Goal: Task Accomplishment & Management: Complete application form

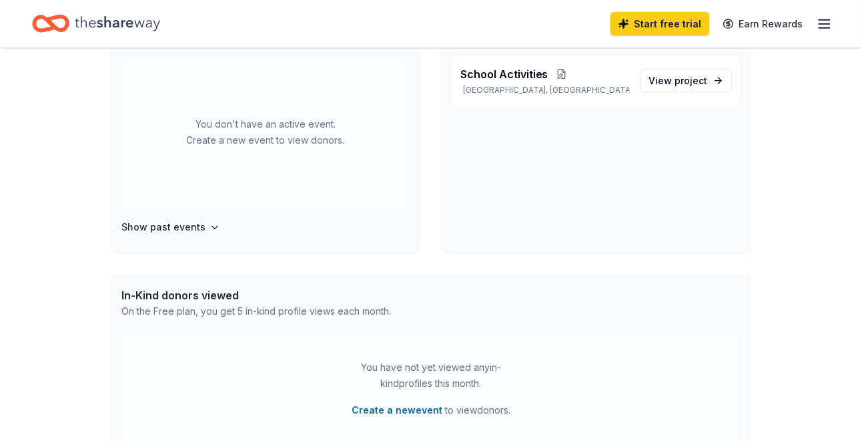
scroll to position [374, 0]
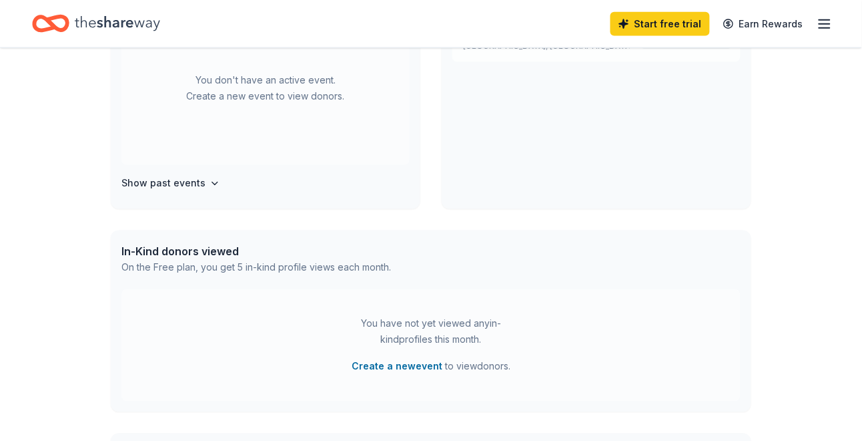
click at [641, 49] on link "View project" at bounding box center [687, 37] width 92 height 24
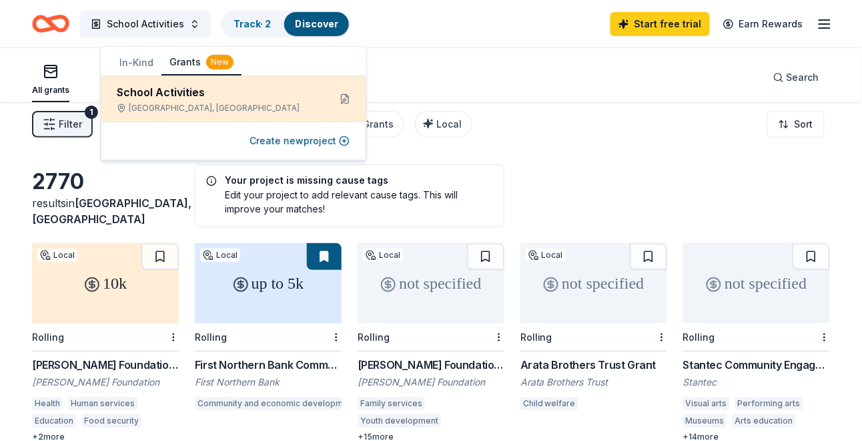
click at [278, 113] on div "School Activities Rancho Cordova, CA" at bounding box center [218, 98] width 202 height 29
click at [206, 100] on div "School Activities" at bounding box center [218, 92] width 202 height 16
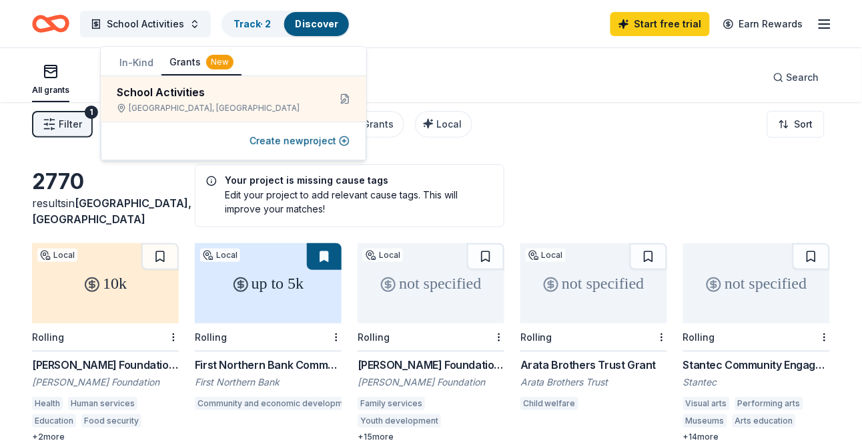
click at [619, 188] on div "2770 results in Rancho Cordova, CA Your project is missing cause tags Edit your…" at bounding box center [431, 195] width 798 height 63
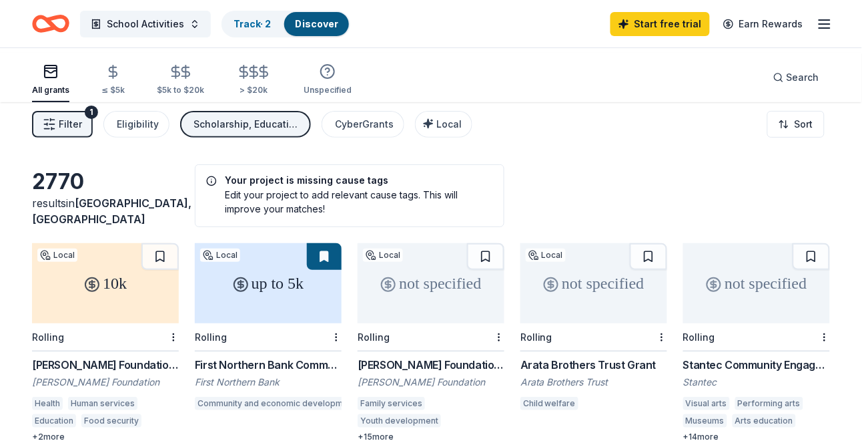
click at [74, 132] on span "Filter" at bounding box center [70, 124] width 23 height 16
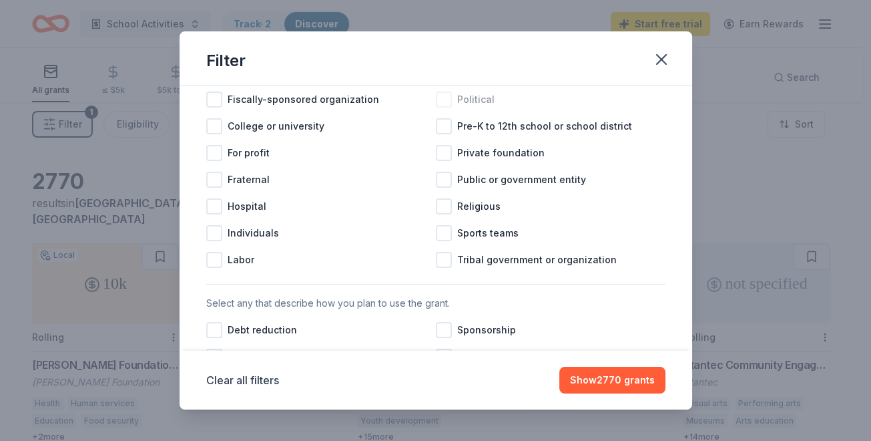
scroll to position [214, 0]
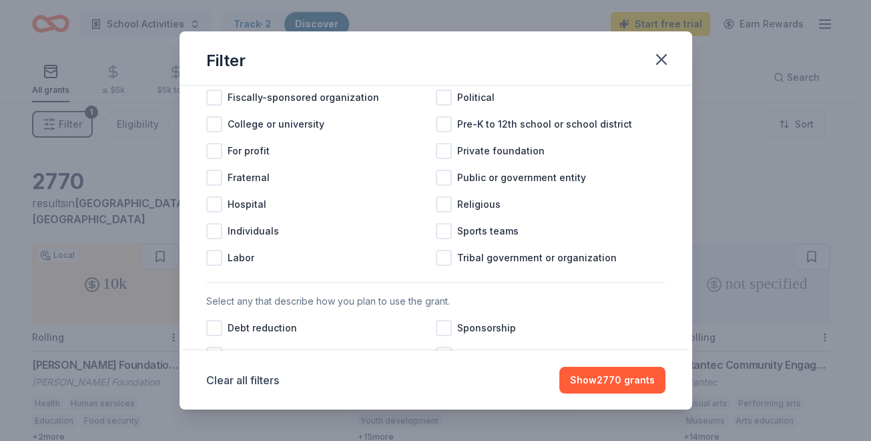
click at [206, 79] on div at bounding box center [214, 71] width 16 height 16
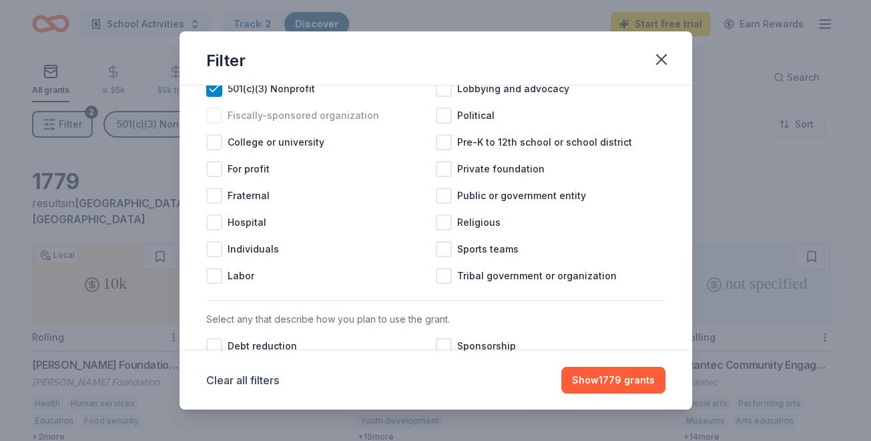
scroll to position [214, 0]
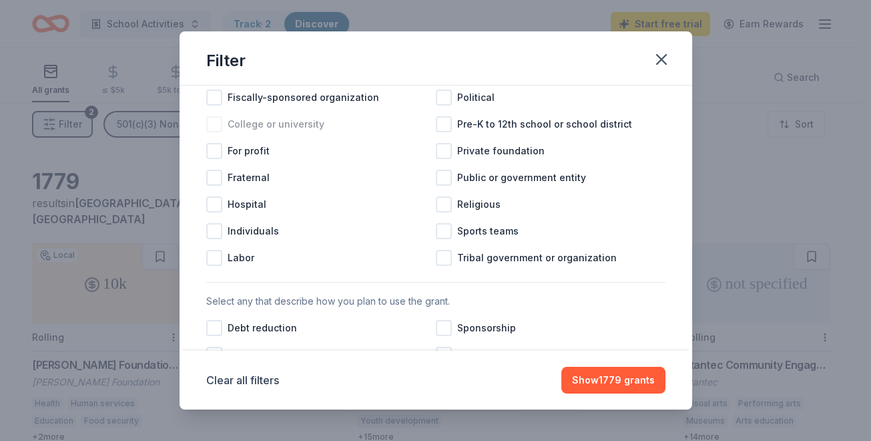
drag, startPoint x: 444, startPoint y: 225, endPoint x: 402, endPoint y: 233, distance: 42.1
click at [402, 233] on div "501(c)(3) Nonprofit Lobbying and advocacy Fiscally-sponsored organization Polit…" at bounding box center [435, 164] width 459 height 214
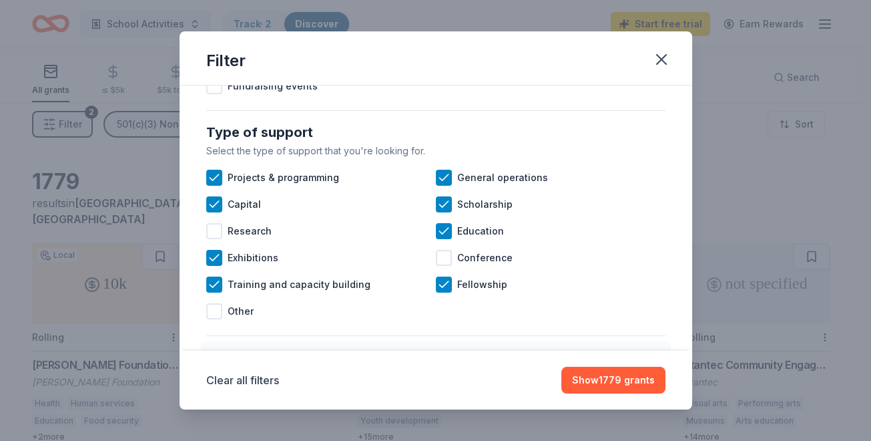
scroll to position [534, 0]
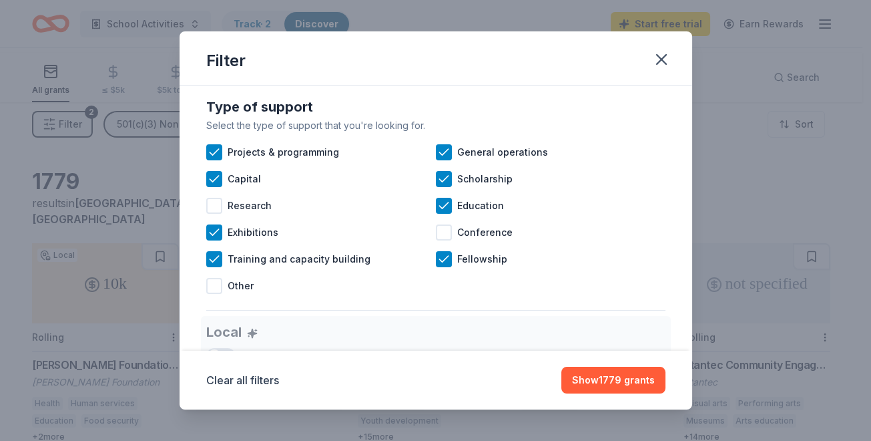
click at [206, 69] on div at bounding box center [214, 61] width 16 height 16
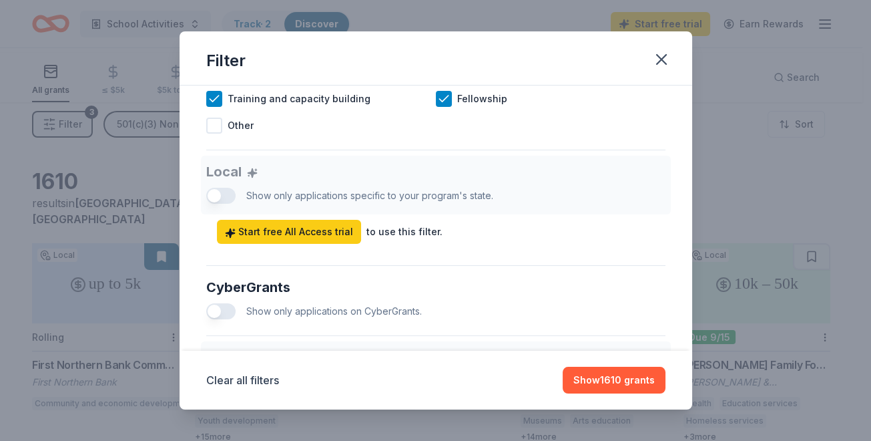
scroll to position [748, 0]
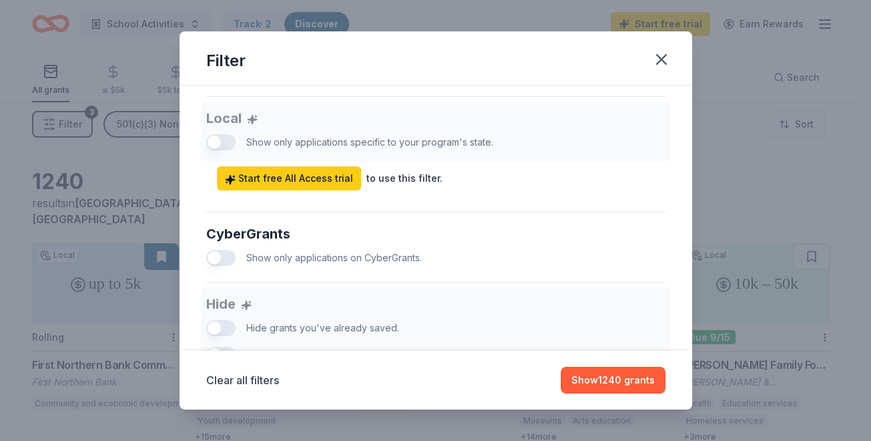
click at [208, 25] on icon at bounding box center [214, 18] width 13 height 13
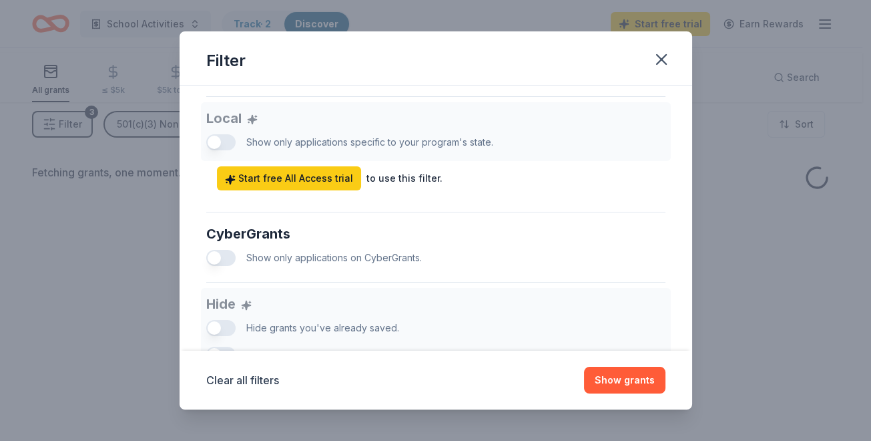
click at [208, 52] on icon at bounding box center [214, 45] width 13 height 13
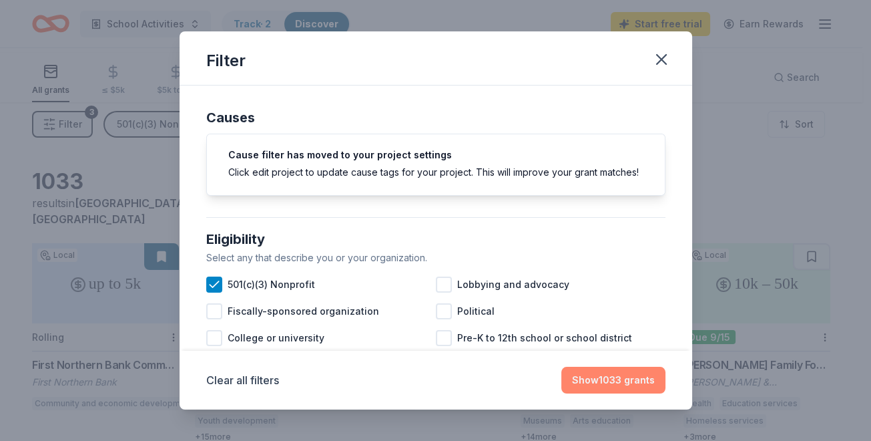
click at [656, 374] on button "Show 1033 grants" at bounding box center [613, 379] width 104 height 27
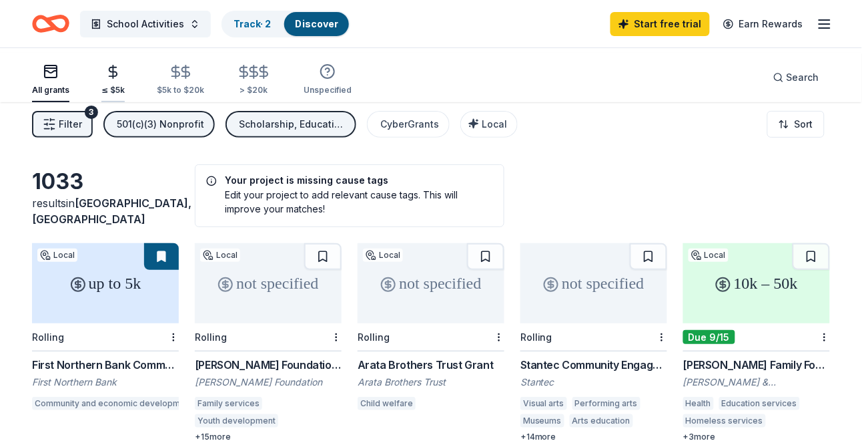
click at [121, 79] on icon "button" at bounding box center [112, 71] width 15 height 15
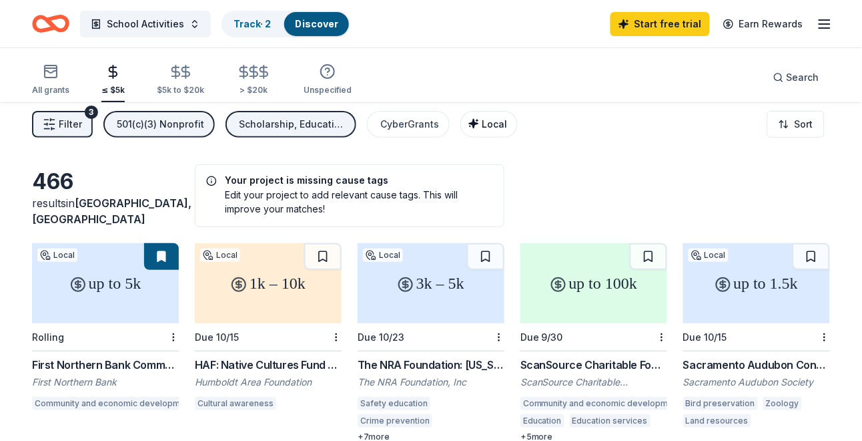
click at [507, 129] on span "Local" at bounding box center [494, 123] width 25 height 11
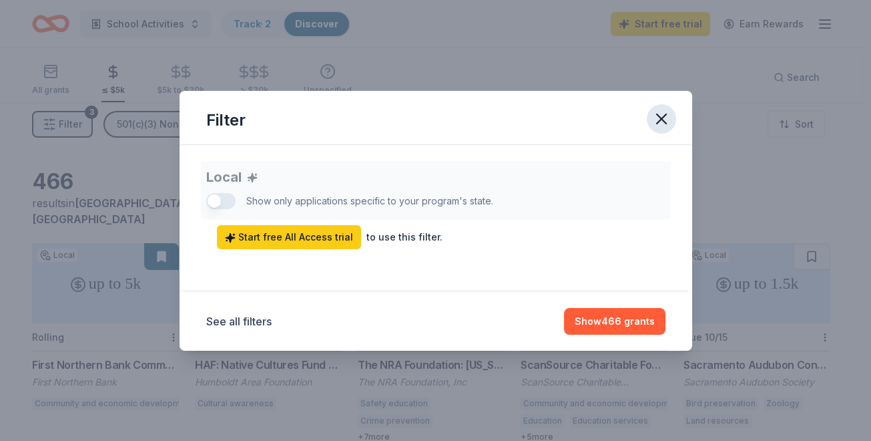
click at [671, 109] on icon "button" at bounding box center [661, 118] width 19 height 19
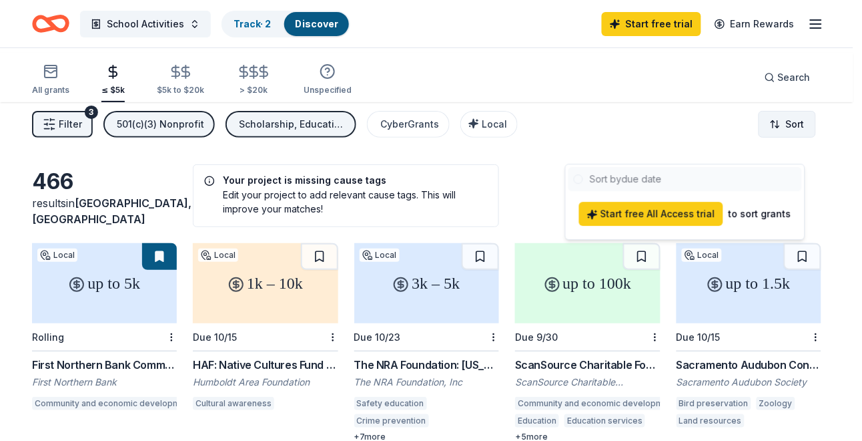
click at [795, 143] on html "School Activities Track · 2 Discover Start free trial Earn Rewards All grants ≤…" at bounding box center [431, 220] width 862 height 441
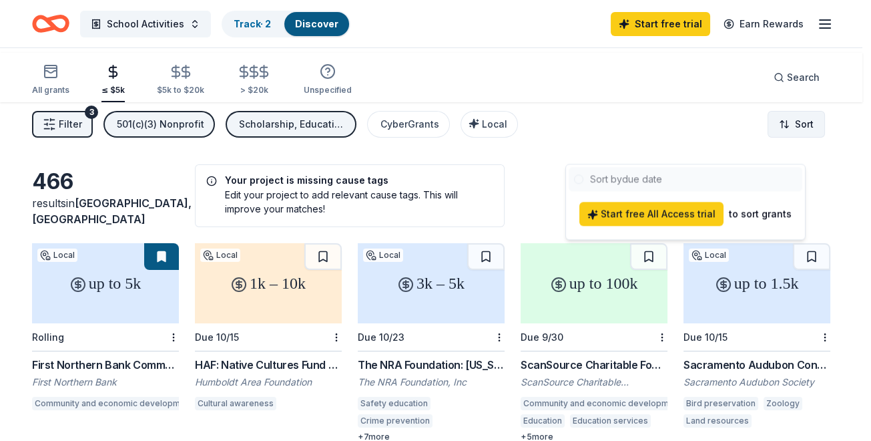
click at [777, 146] on html "School Activities Track · 2 Discover Start free trial Earn Rewards All grants ≤…" at bounding box center [435, 220] width 871 height 441
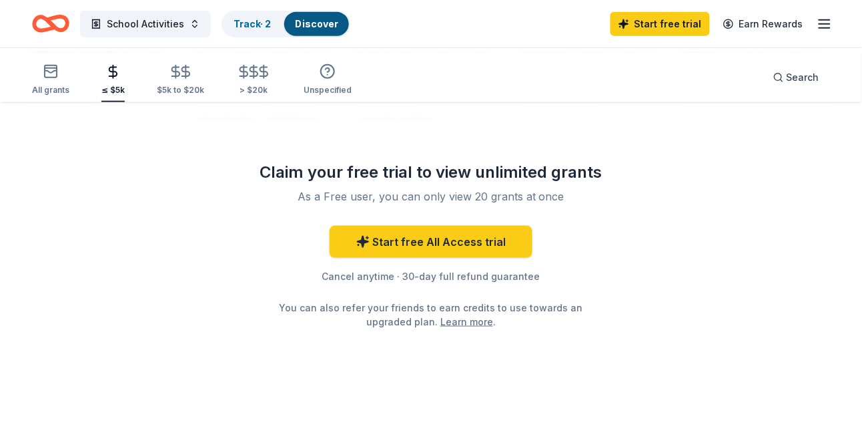
scroll to position [1495, 0]
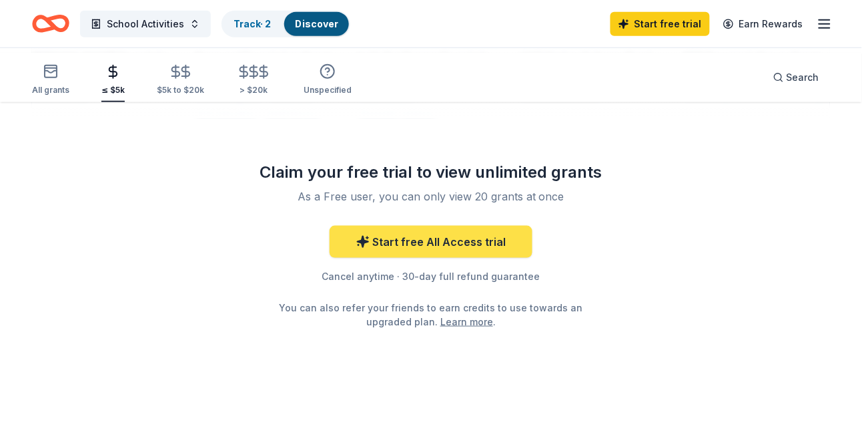
click at [489, 226] on link "Start free All Access trial" at bounding box center [431, 242] width 203 height 32
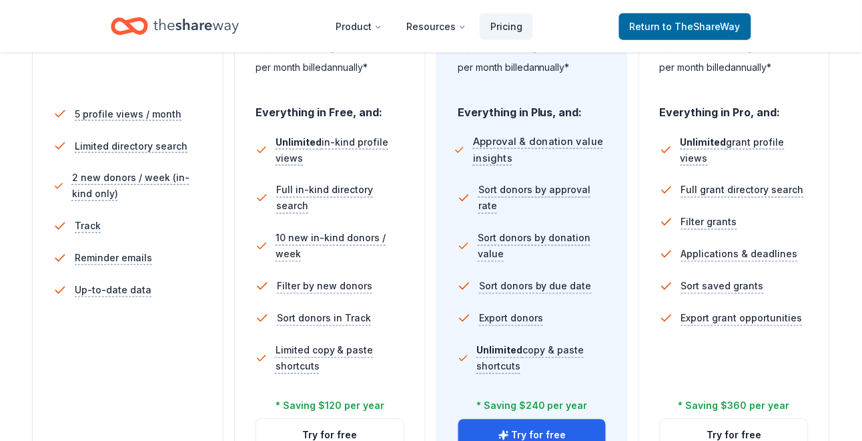
scroll to position [374, 0]
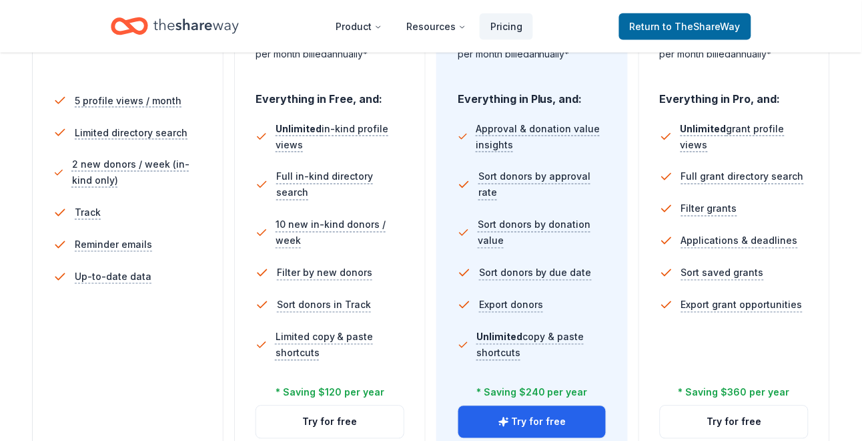
click at [175, 149] on li "Limited directory search" at bounding box center [127, 133] width 149 height 32
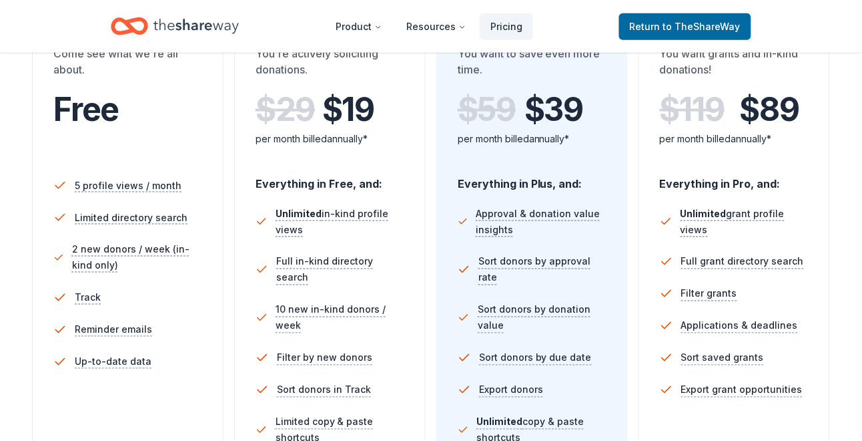
scroll to position [160, 0]
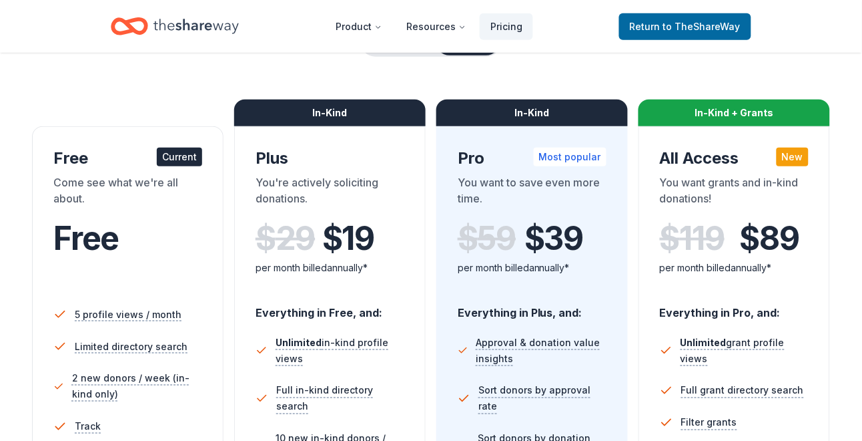
click at [357, 126] on div "In-Kind" at bounding box center [330, 112] width 192 height 27
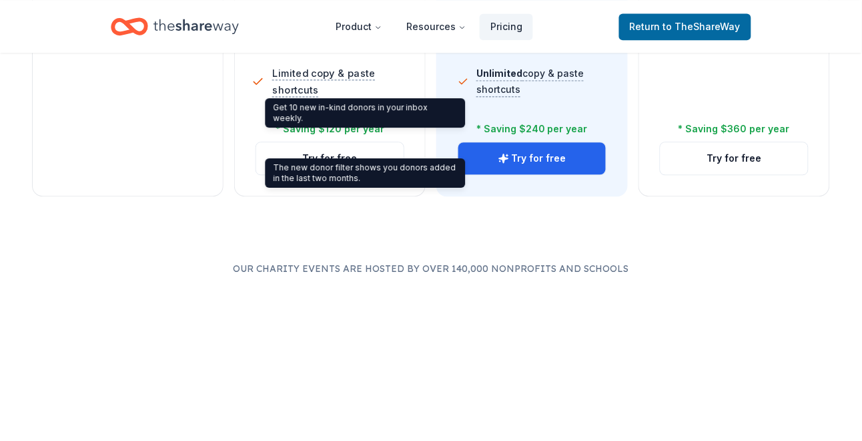
scroll to position [641, 0]
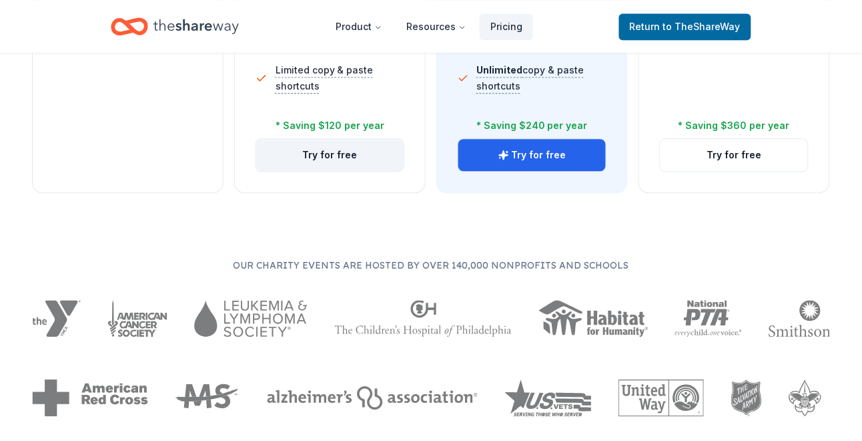
click at [312, 171] on button "Try for free" at bounding box center [330, 155] width 148 height 32
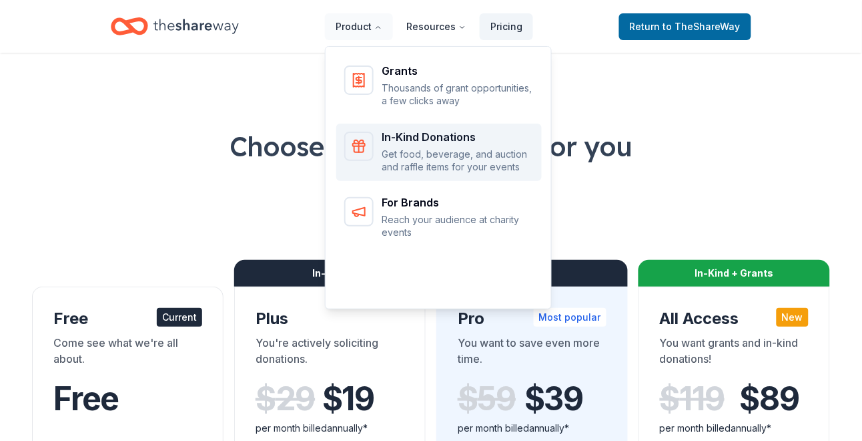
click at [399, 174] on p "Get food, beverage, and auction and raffle items for your events" at bounding box center [458, 161] width 152 height 26
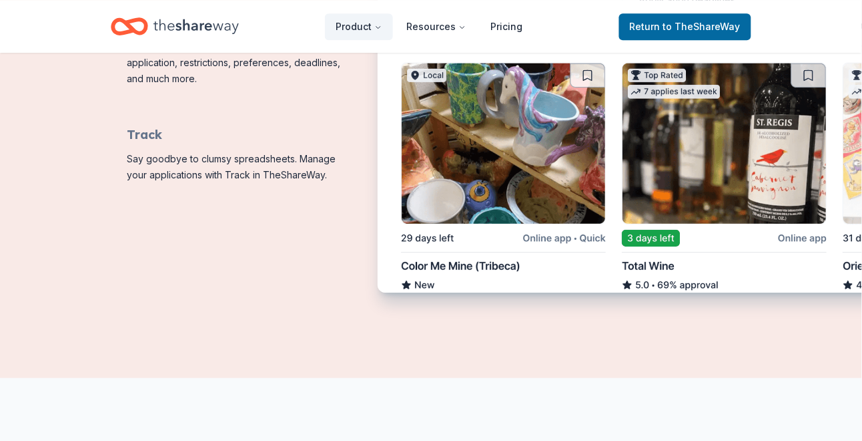
scroll to position [961, 0]
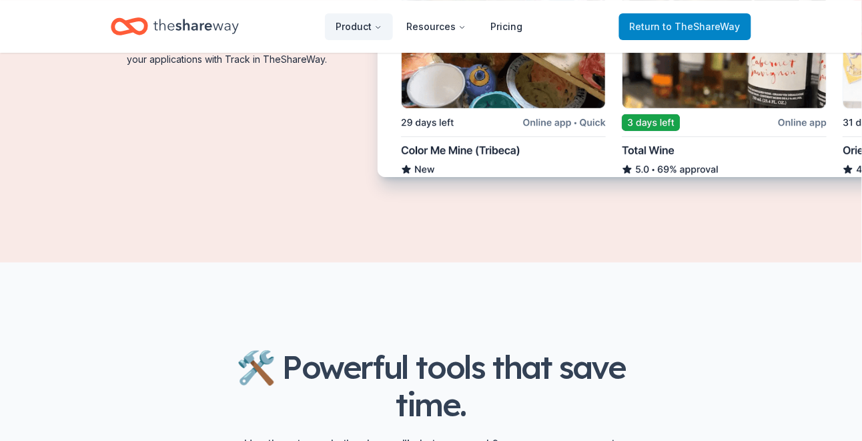
click at [663, 27] on span "to TheShareWay" at bounding box center [701, 26] width 77 height 11
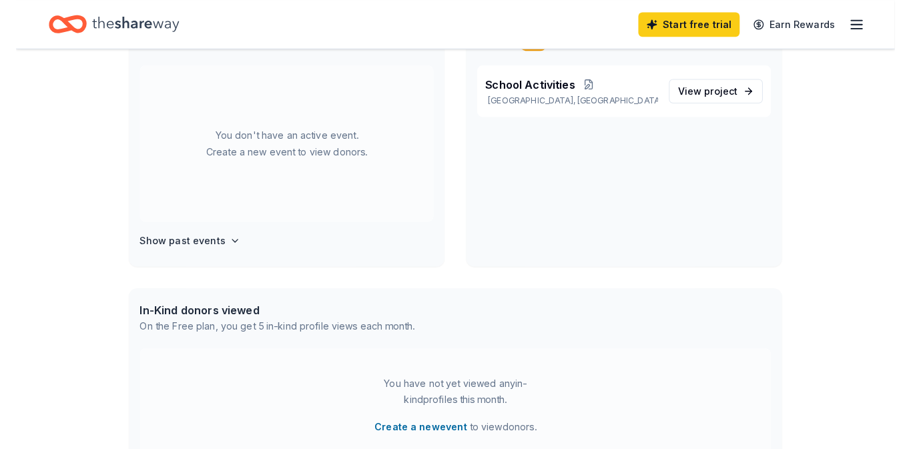
scroll to position [267, 0]
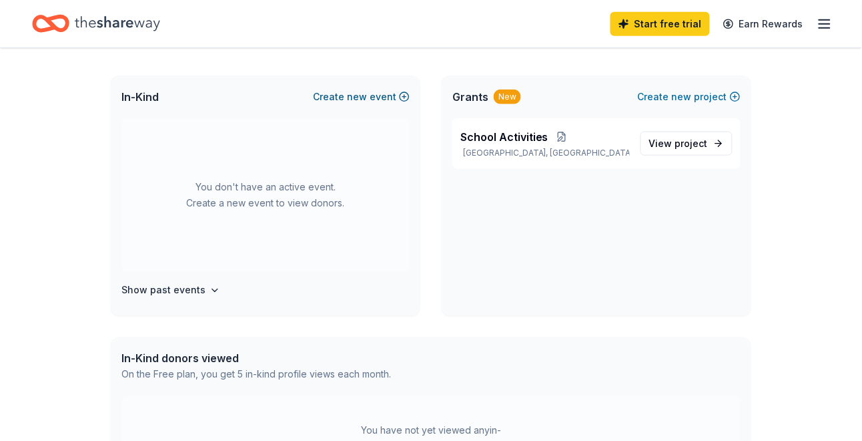
click at [326, 105] on button "Create new event" at bounding box center [361, 97] width 97 height 16
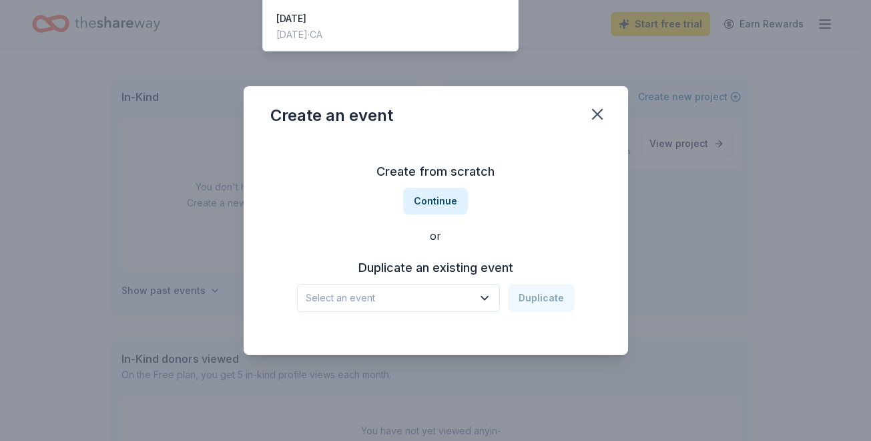
click at [491, 304] on icon "button" at bounding box center [484, 297] width 13 height 13
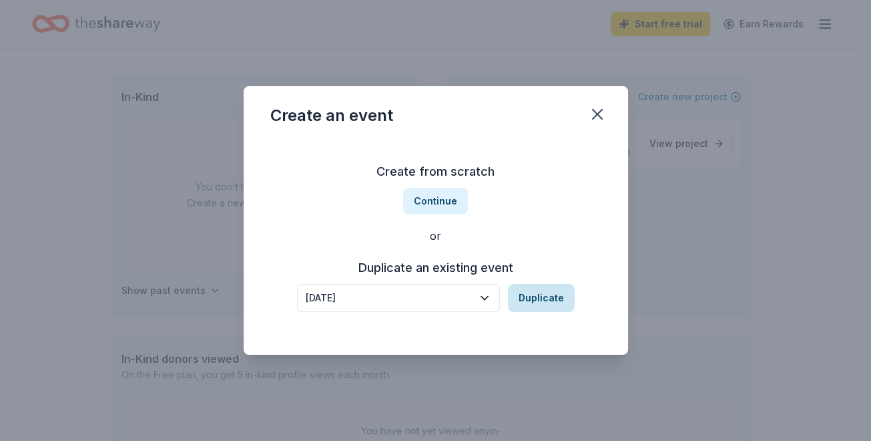
click at [563, 312] on button "Duplicate" at bounding box center [541, 298] width 67 height 28
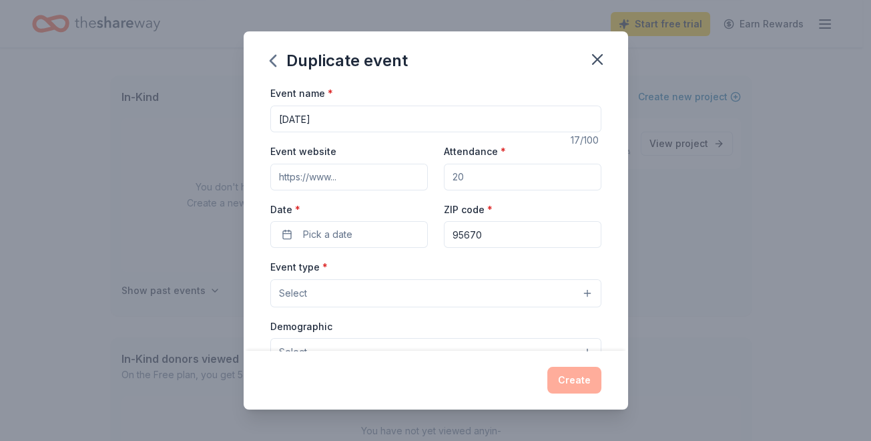
click at [370, 190] on input "Event website" at bounding box center [349, 177] width 158 height 27
type input "[DOMAIN_NAME]"
type input "250"
click at [270, 248] on button "Pick a date" at bounding box center [349, 234] width 158 height 27
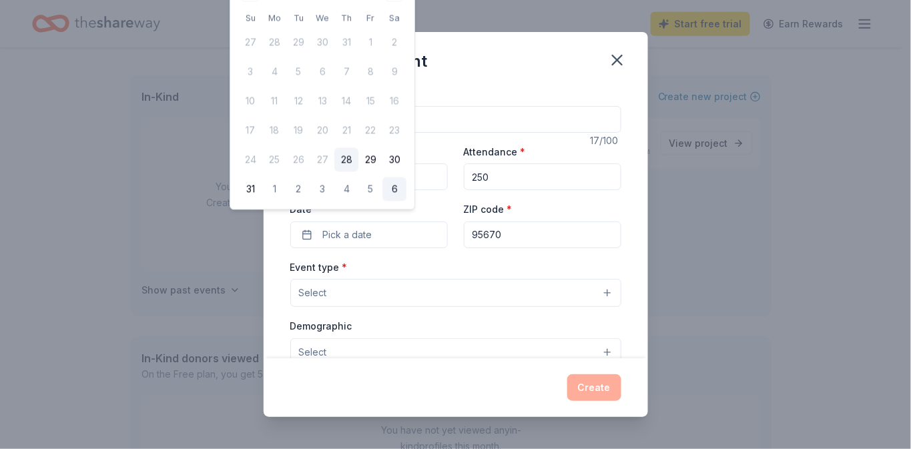
click at [406, 202] on button "6" at bounding box center [394, 190] width 24 height 24
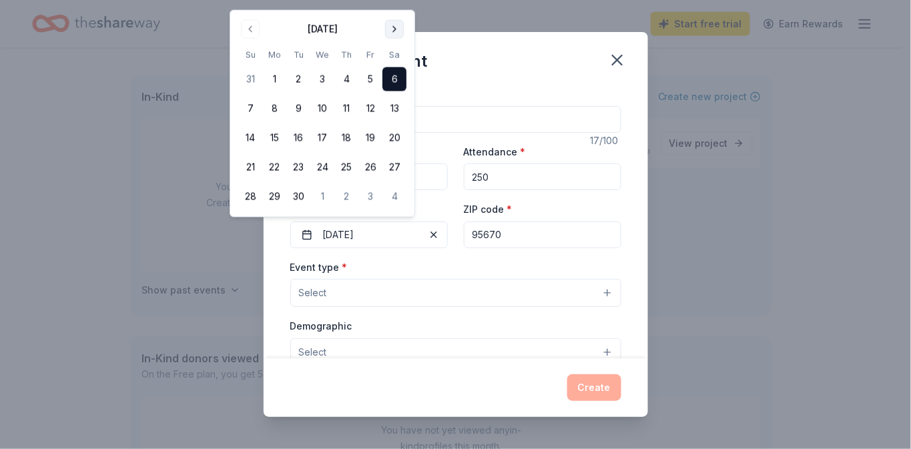
click at [404, 31] on button "Go to next month" at bounding box center [394, 29] width 19 height 19
click at [382, 91] on button "3" at bounding box center [370, 79] width 24 height 24
click at [562, 308] on div "Event type * Select" at bounding box center [455, 283] width 331 height 49
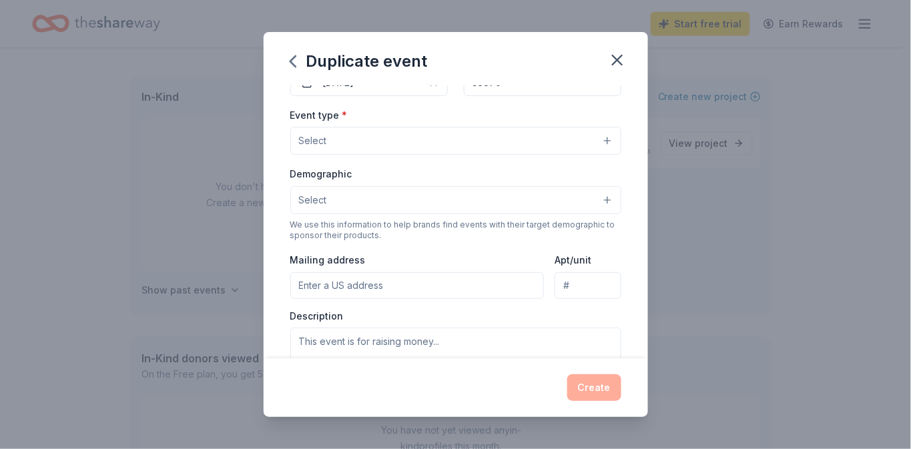
scroll to position [160, 0]
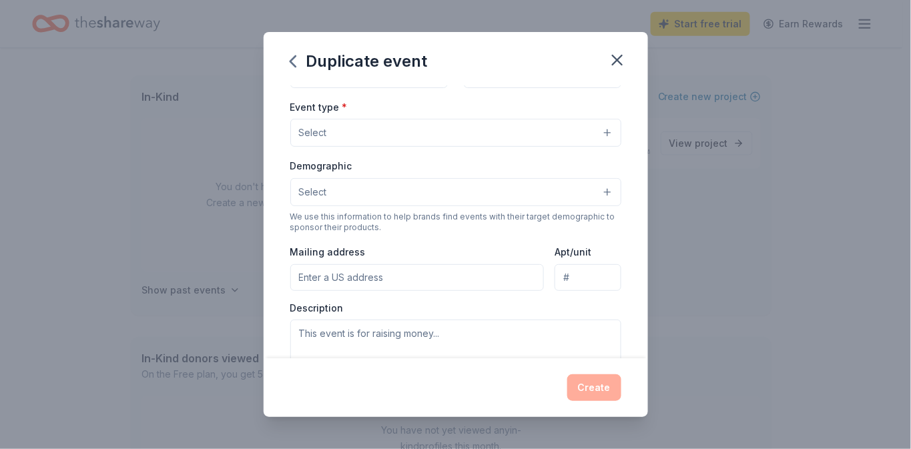
click at [621, 147] on button "Select" at bounding box center [455, 133] width 331 height 28
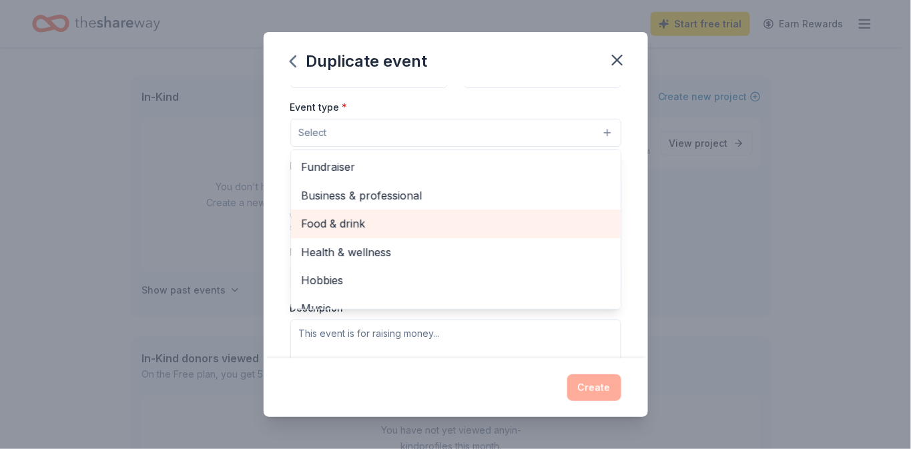
scroll to position [0, 0]
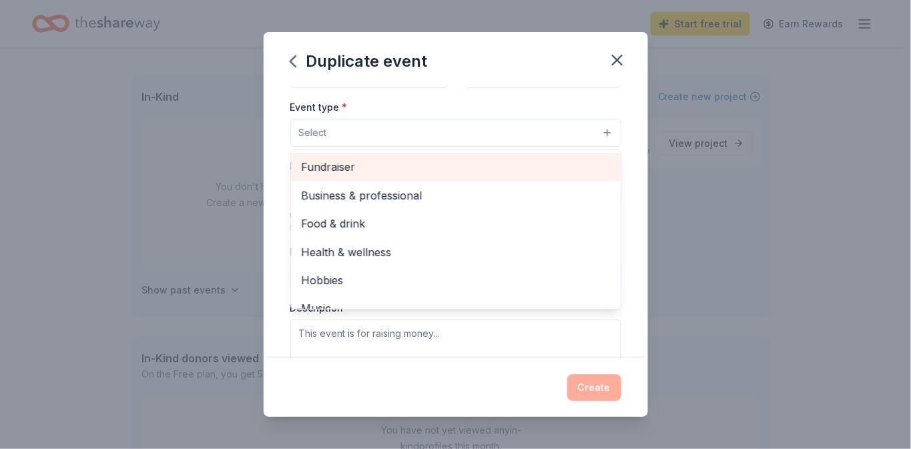
click at [537, 176] on span "Fundraiser" at bounding box center [456, 166] width 308 height 17
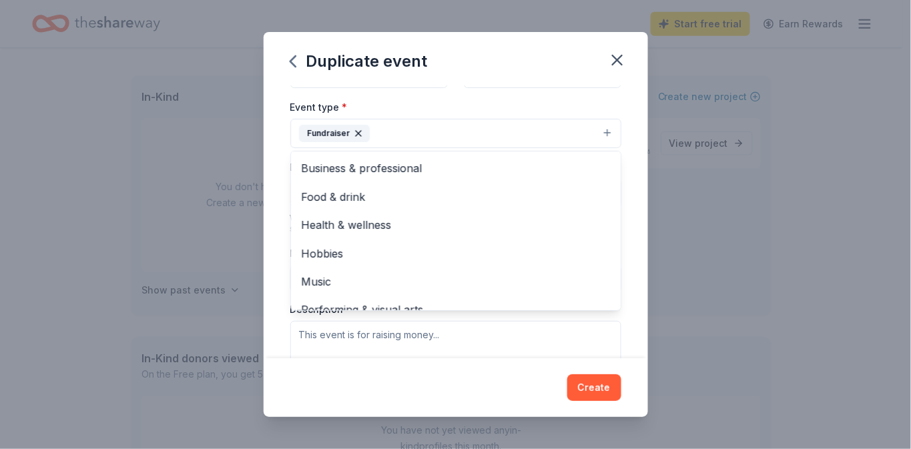
click at [648, 255] on div "Event name * [DATE] 17 /100 Event website [DOMAIN_NAME] Attendance * 250 Date *…" at bounding box center [456, 221] width 384 height 273
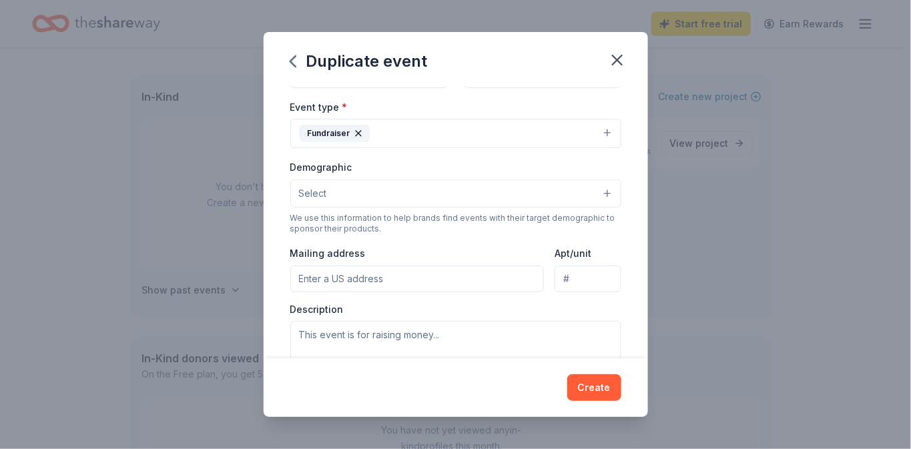
scroll to position [214, 0]
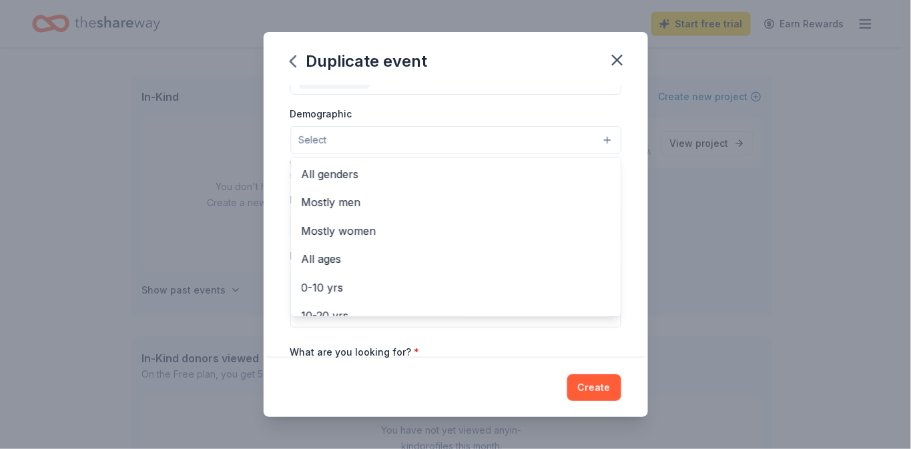
click at [621, 154] on button "Select" at bounding box center [455, 140] width 331 height 28
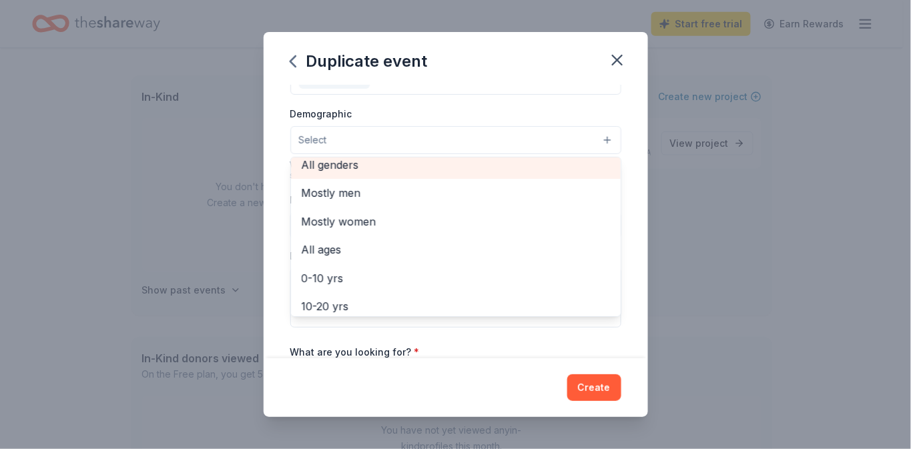
scroll to position [0, 0]
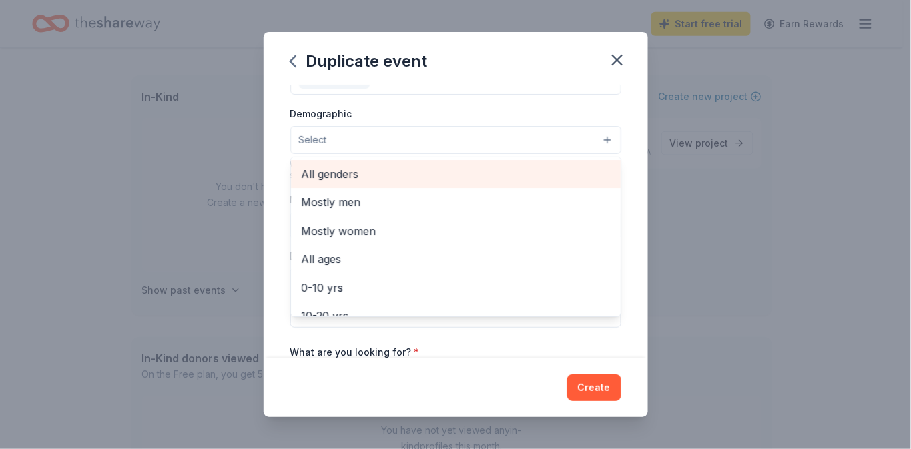
click at [608, 188] on div "All genders" at bounding box center [456, 174] width 330 height 28
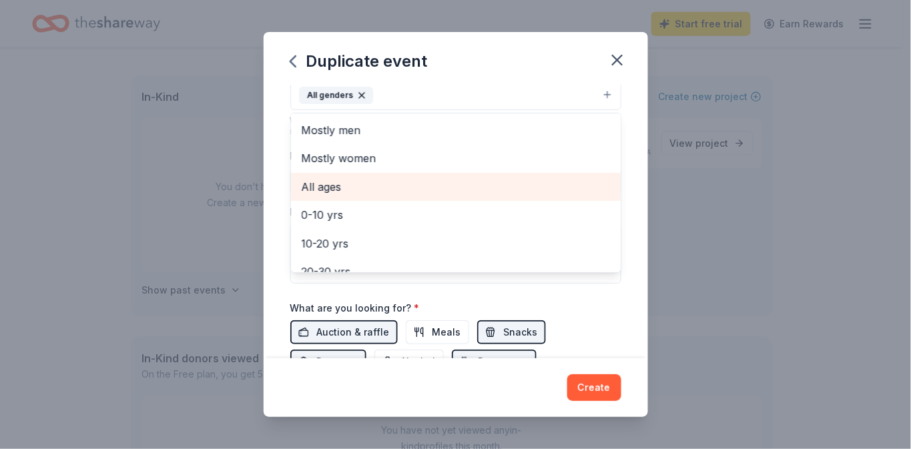
scroll to position [267, 0]
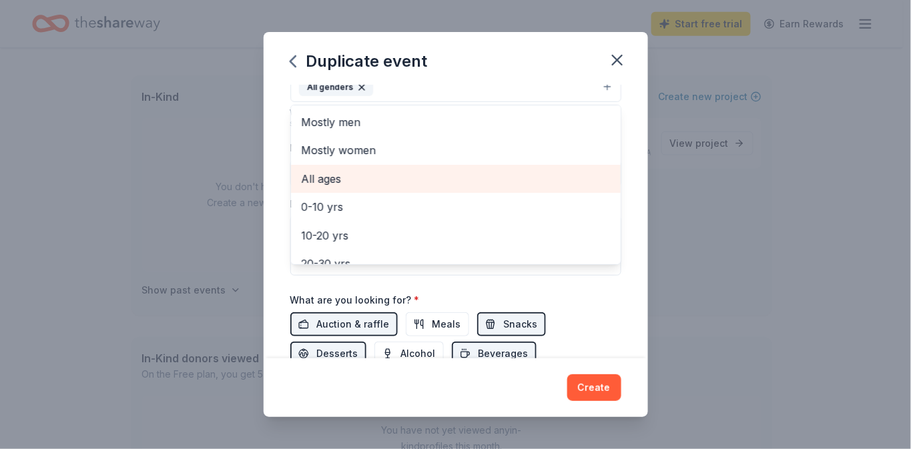
click at [605, 188] on span "All ages" at bounding box center [456, 178] width 308 height 17
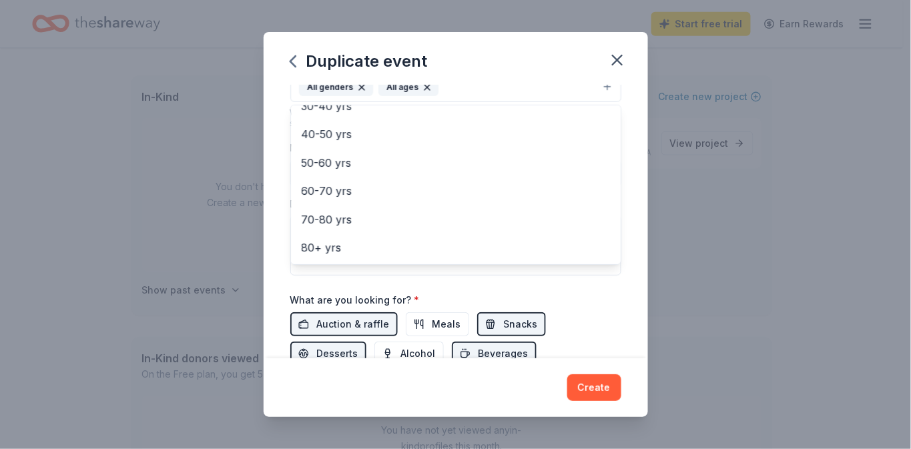
scroll to position [196, 0]
click at [648, 268] on div "Event name * [DATE] 17 /100 Event website [DOMAIN_NAME] Attendance * 250 Date *…" at bounding box center [456, 221] width 384 height 273
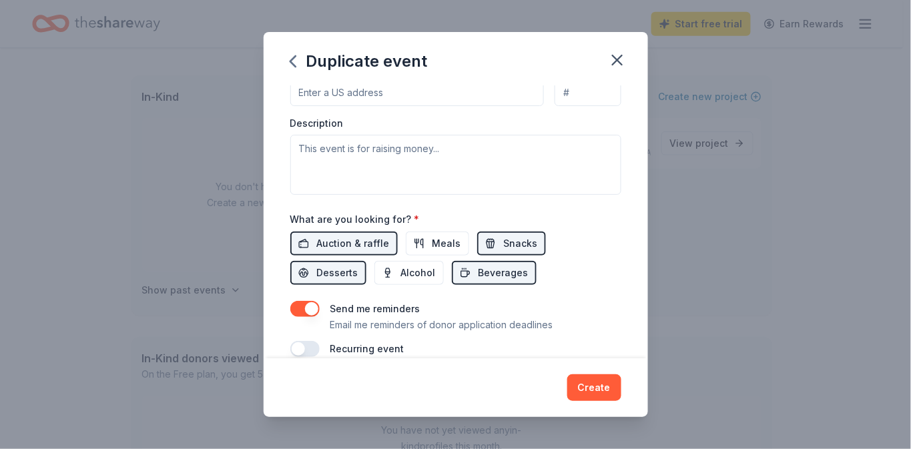
scroll to position [374, 0]
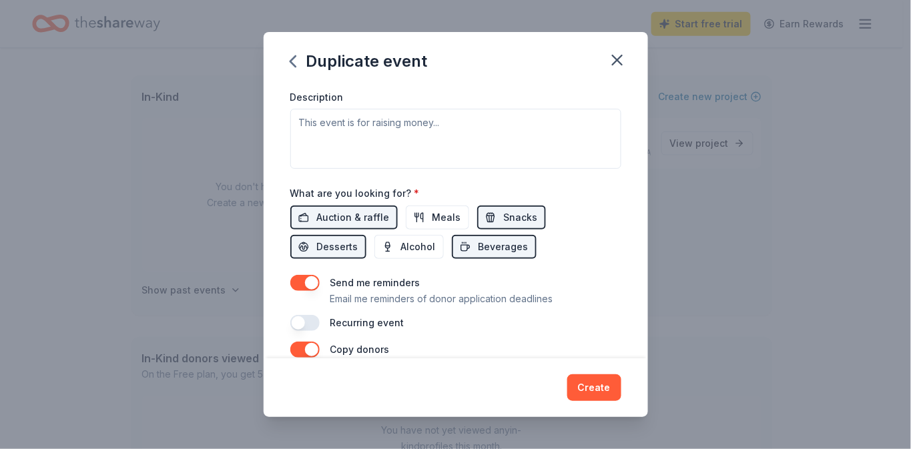
click at [482, 80] on input "Mailing address" at bounding box center [417, 66] width 254 height 27
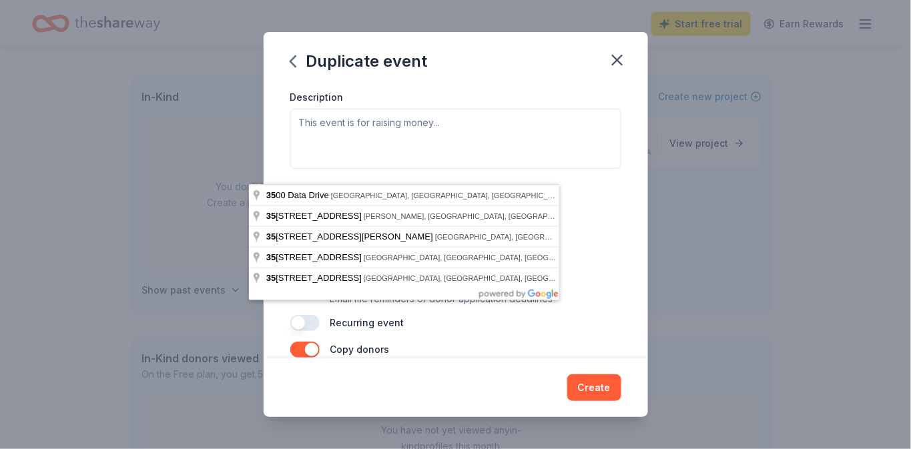
type input "3"
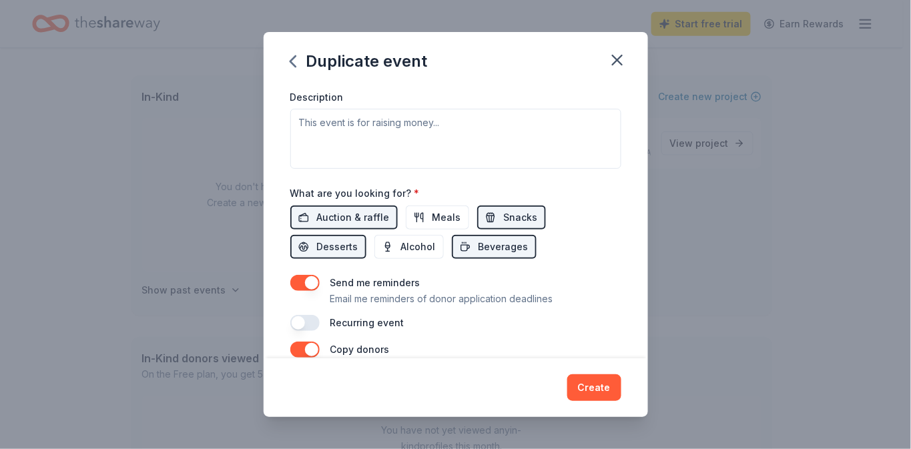
type input "[STREET_ADDRESS]"
click at [398, 169] on textarea at bounding box center [455, 139] width 331 height 60
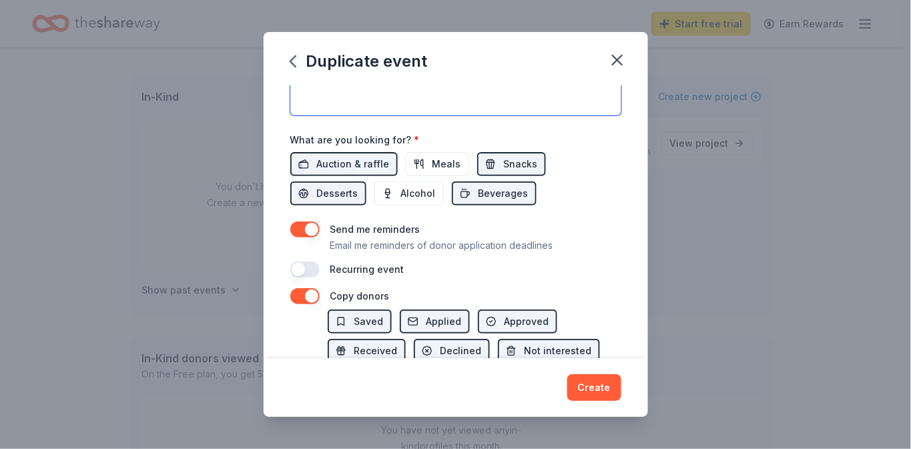
drag, startPoint x: 288, startPoint y: 186, endPoint x: 315, endPoint y: 187, distance: 26.7
click at [315, 115] on textarea "This event is a non-profit" at bounding box center [455, 85] width 331 height 60
click at [425, 115] on textarea "This is a non-profit event" at bounding box center [455, 85] width 331 height 60
click at [290, 115] on textarea "This is a non-profit event" at bounding box center [455, 85] width 331 height 60
click at [559, 115] on textarea "Our [DATE] is a non-profit event" at bounding box center [455, 85] width 331 height 60
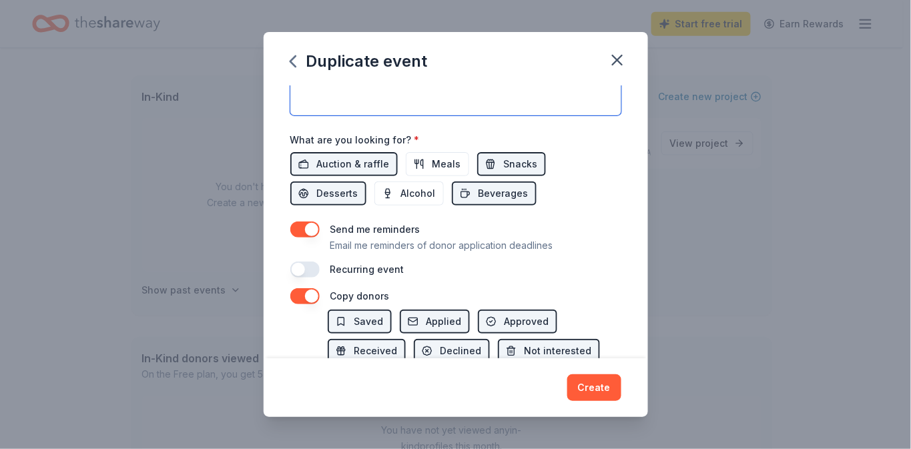
type textarea "Our [DATE] is a non-profit event created to"
